Goal: Use online tool/utility: Utilize a website feature to perform a specific function

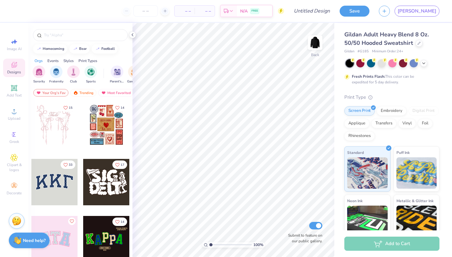
scroll to position [221, 0]
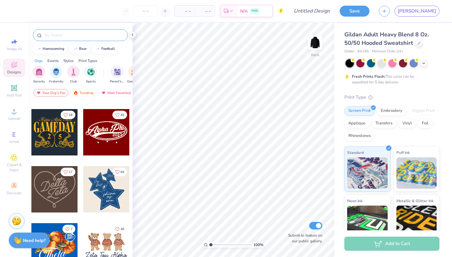
click at [77, 38] on input "text" at bounding box center [83, 35] width 80 height 6
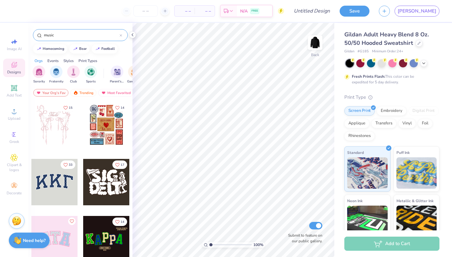
type input "music"
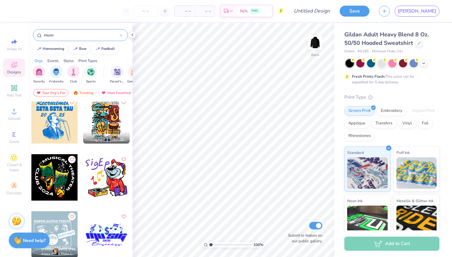
scroll to position [749, 0]
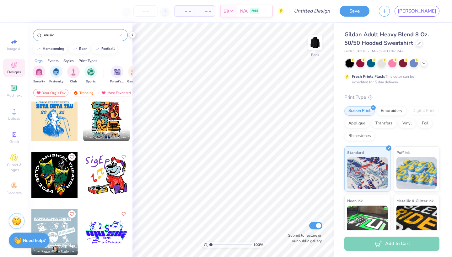
drag, startPoint x: 71, startPoint y: 32, endPoint x: 45, endPoint y: 32, distance: 26.3
click at [45, 32] on input "music" at bounding box center [81, 35] width 76 height 6
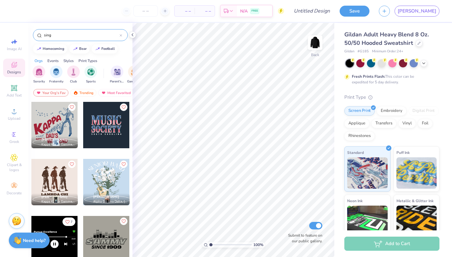
type input "sing"
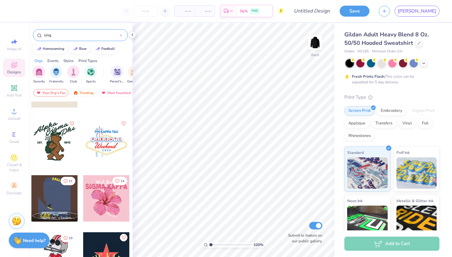
scroll to position [350, 0]
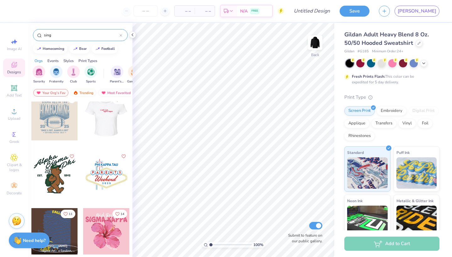
click at [106, 122] on div at bounding box center [106, 117] width 46 height 46
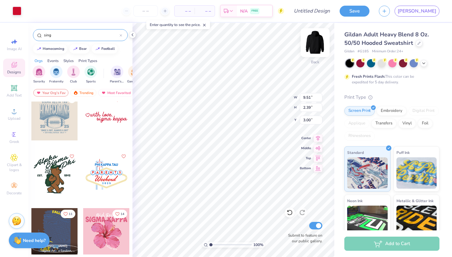
click at [318, 45] on img at bounding box center [314, 42] width 25 height 25
click at [316, 40] on img at bounding box center [314, 42] width 25 height 25
click at [316, 41] on img at bounding box center [314, 42] width 25 height 25
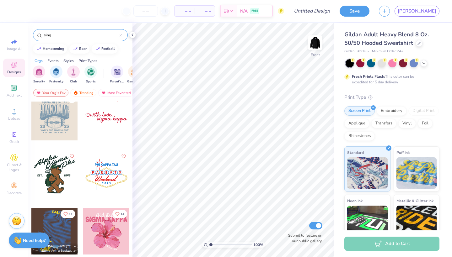
click at [106, 114] on div at bounding box center [106, 117] width 46 height 46
type input "21.11"
click at [70, 36] on input "sing" at bounding box center [81, 35] width 76 height 6
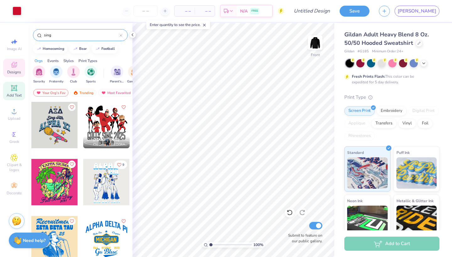
click at [17, 93] on span "Add Text" at bounding box center [14, 95] width 15 height 5
